Goal: Communication & Community: Ask a question

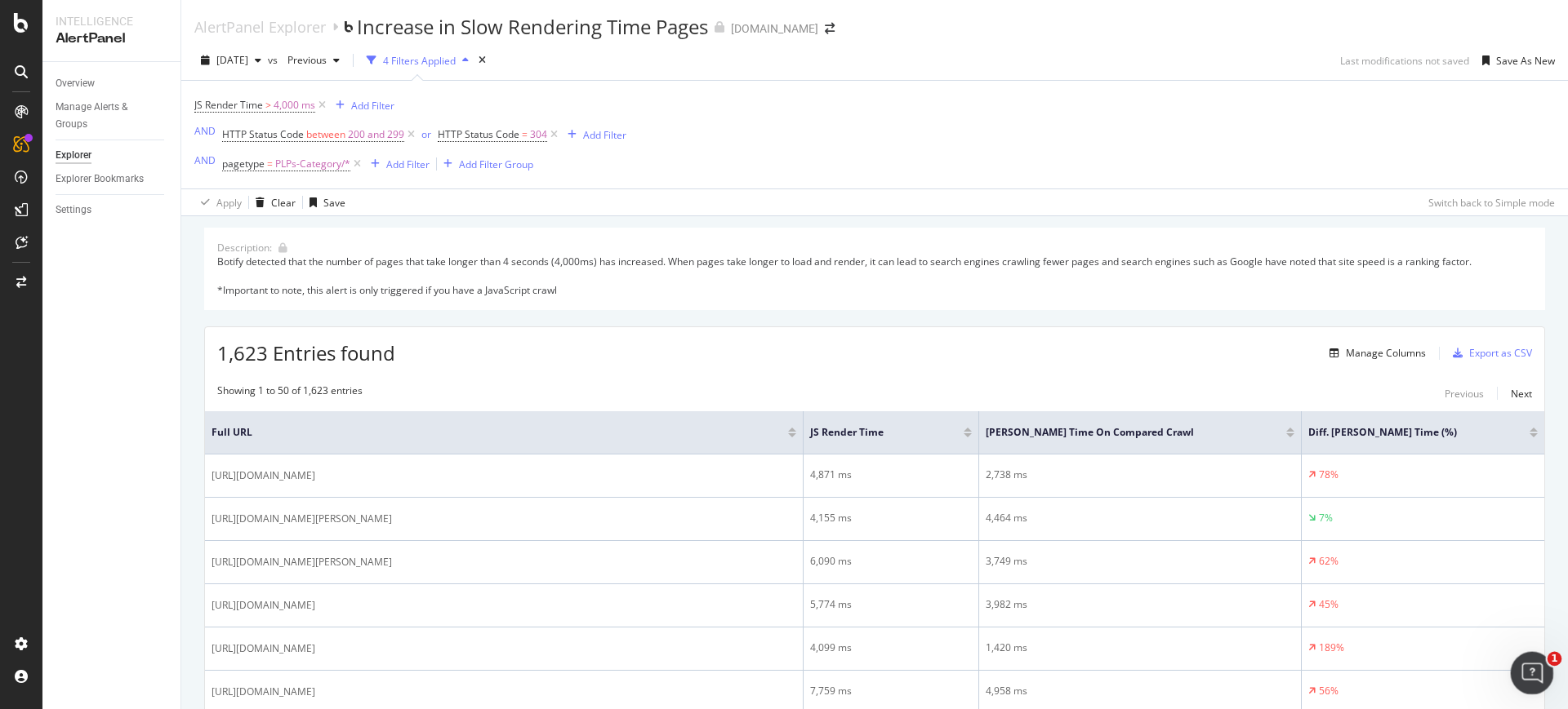
click at [1533, 653] on div "Open Intercom Messenger" at bounding box center [1530, 671] width 54 height 54
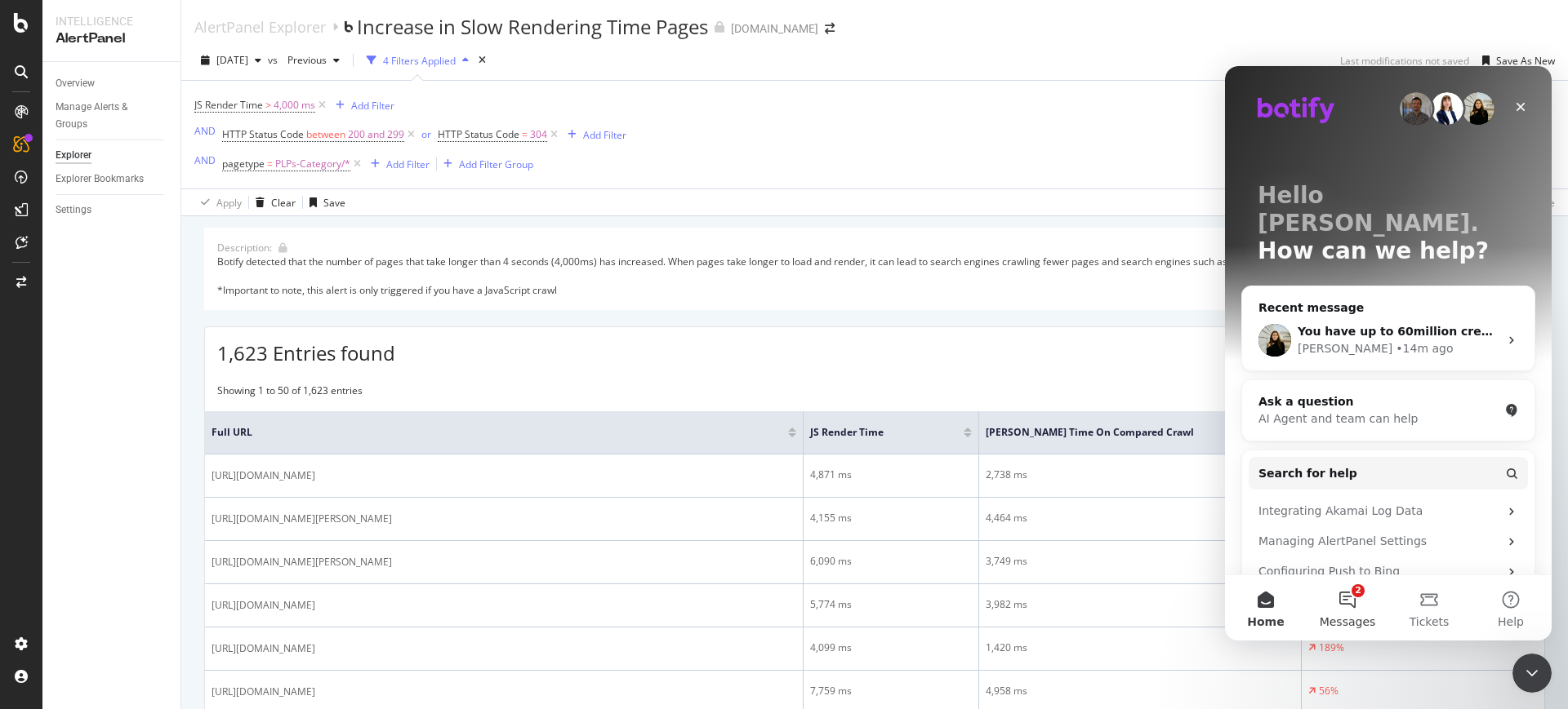
click at [1354, 619] on span "Messages" at bounding box center [1347, 622] width 57 height 11
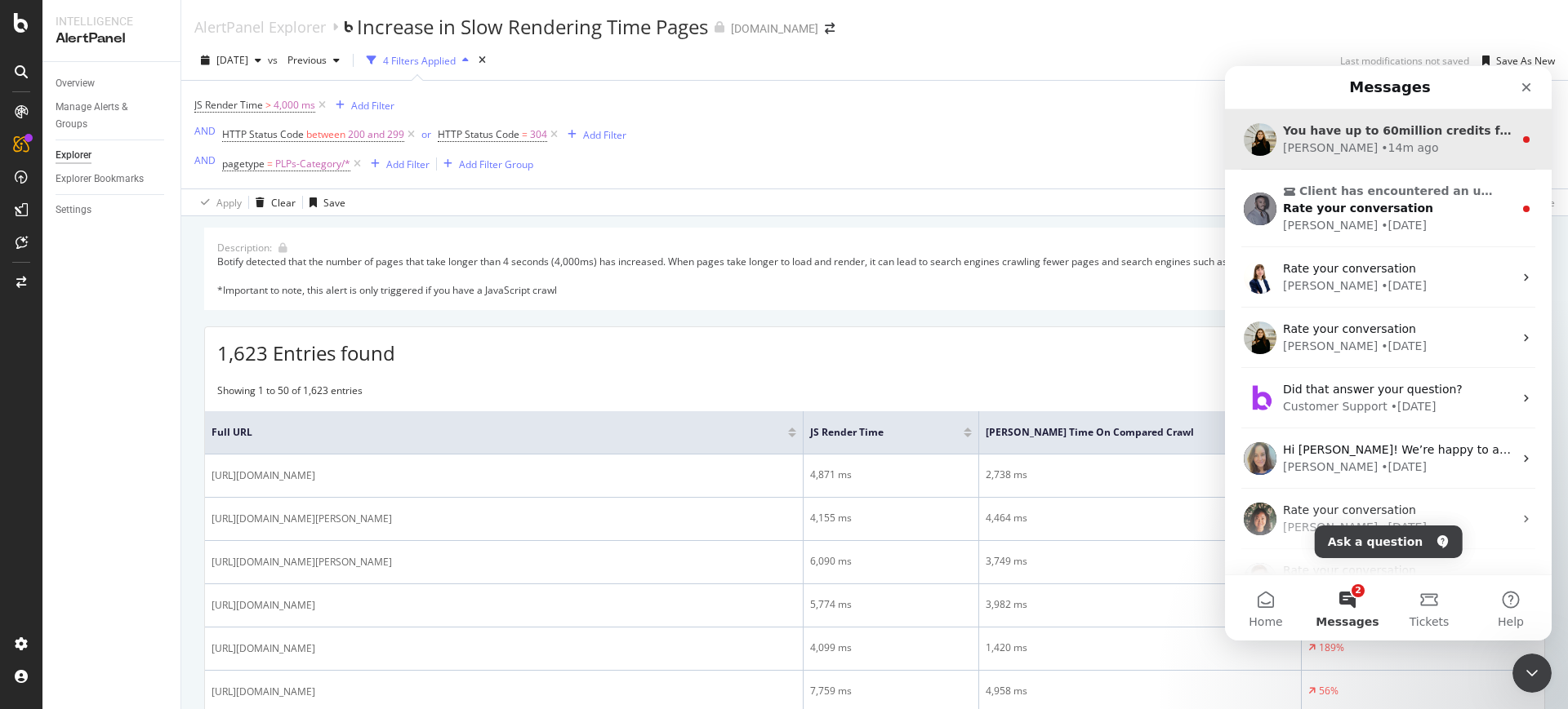
click at [1375, 160] on div "You have up to 60million credits for the duration of the contract. I am unaware…" at bounding box center [1388, 139] width 326 height 60
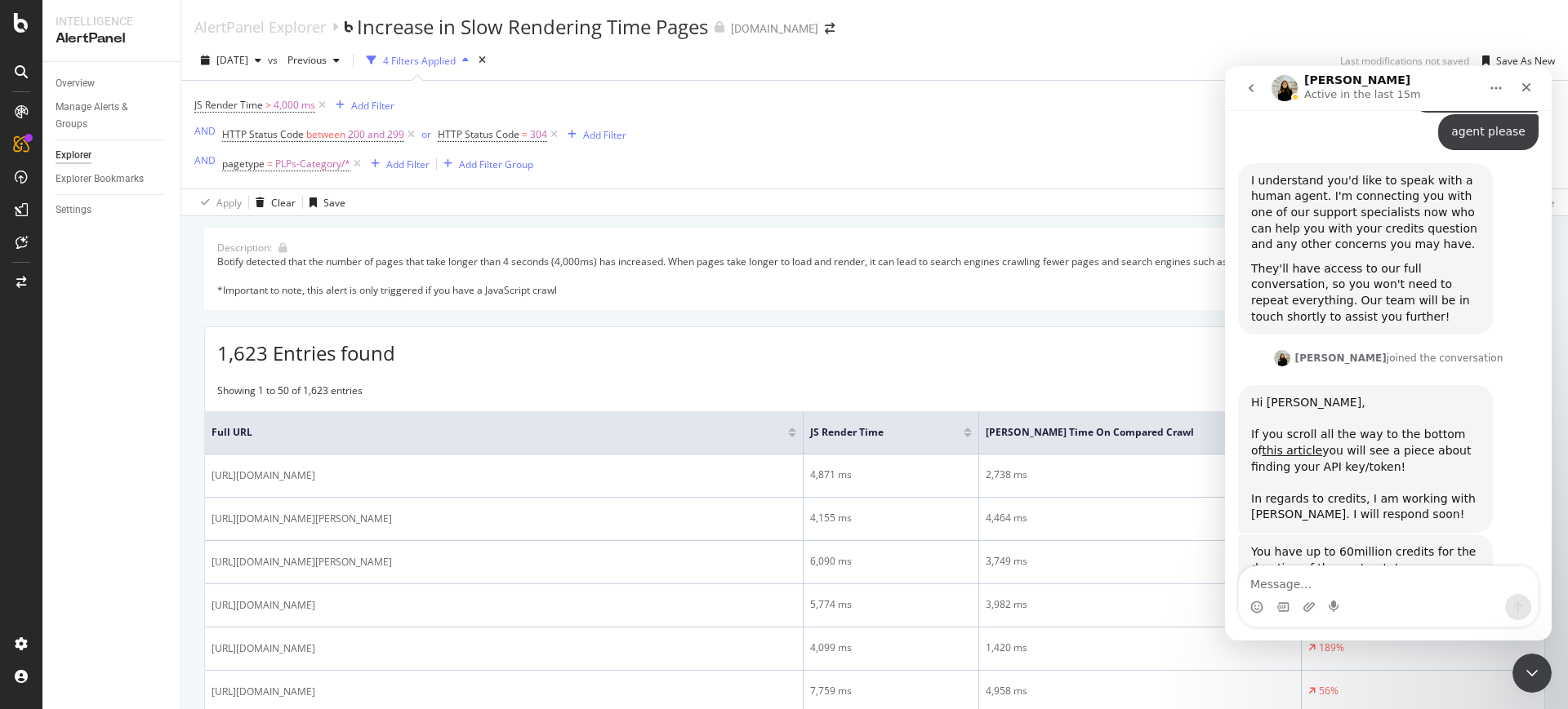
scroll to position [1037, 0]
click at [1298, 583] on textarea "Message…" at bounding box center [1388, 581] width 299 height 28
type textarea "yesss"
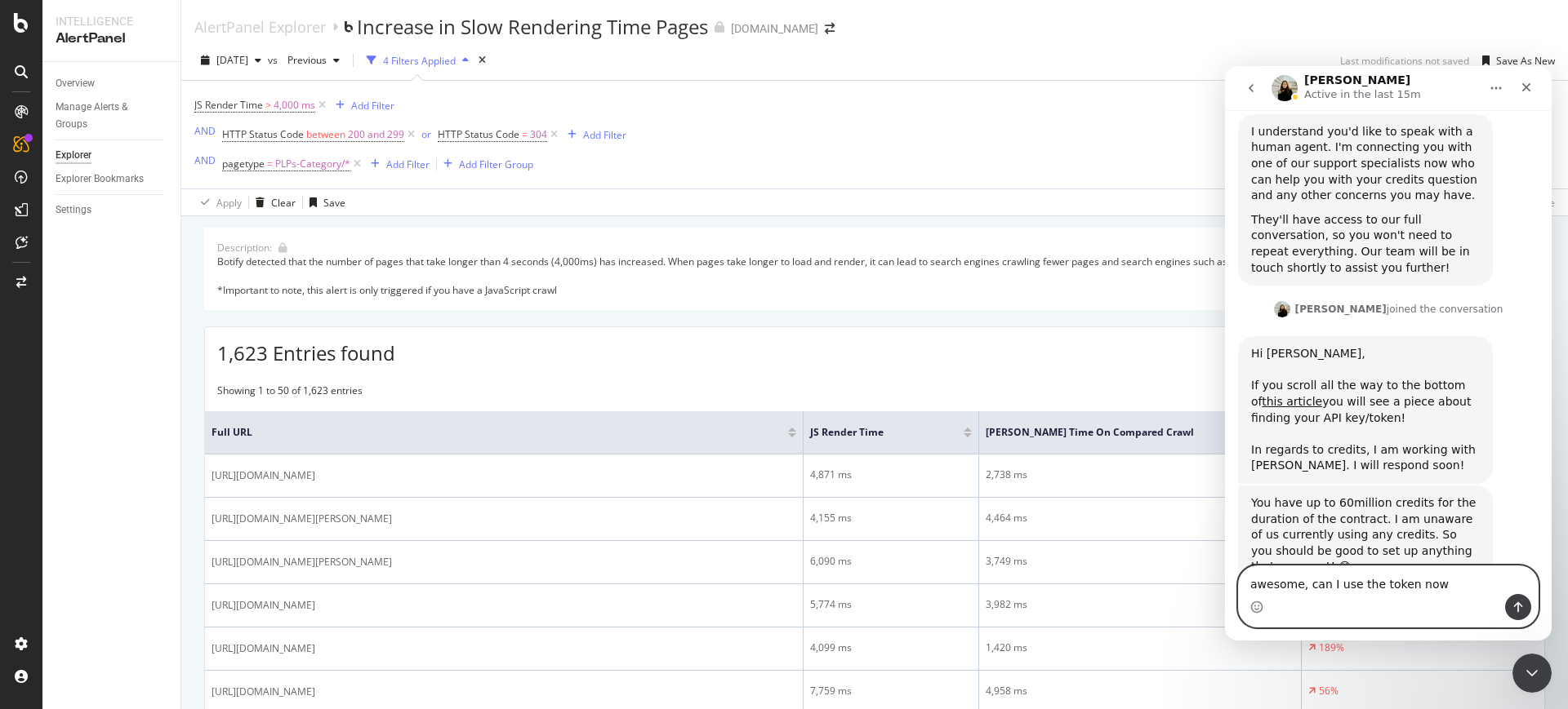
type textarea "awesome, can I use the token now?"
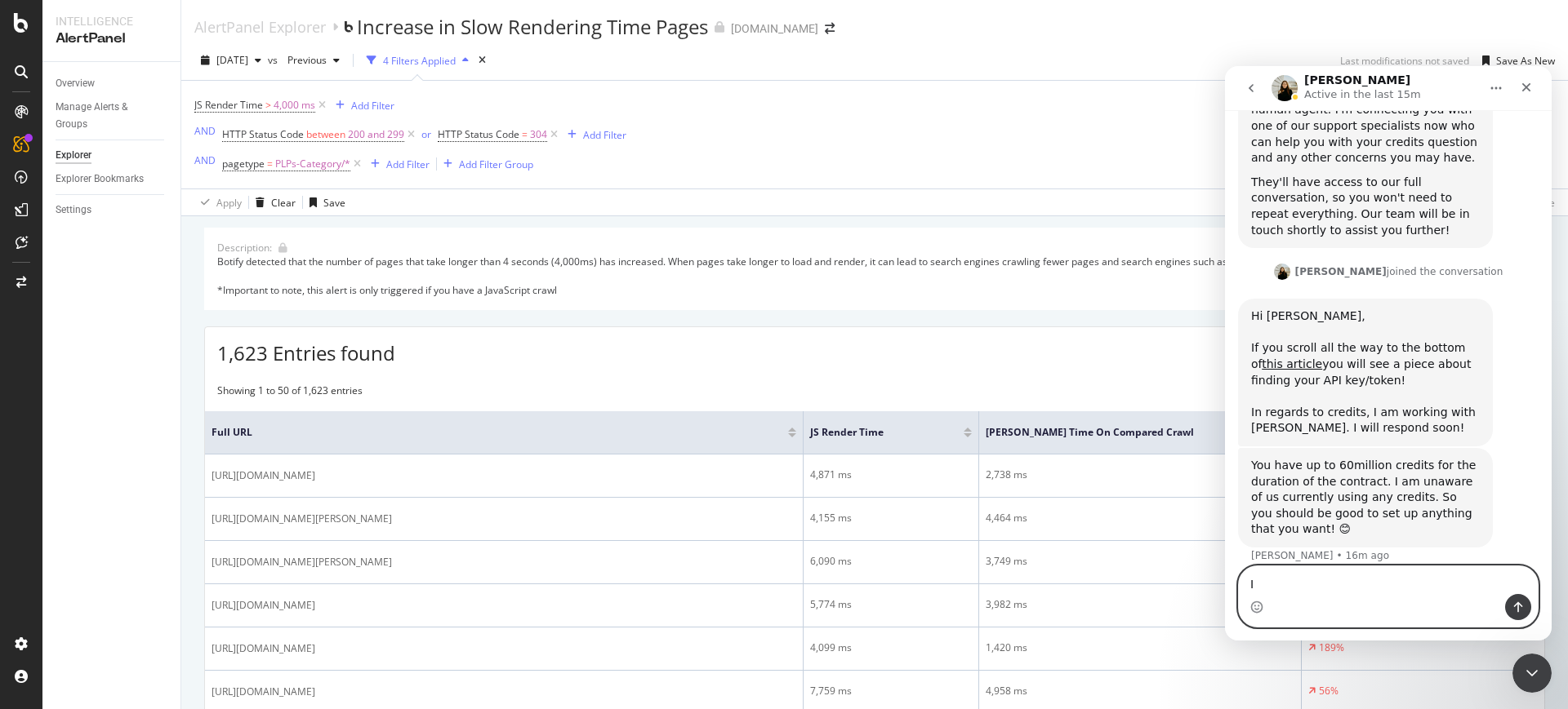
type textarea "I"
